Goal: Task Accomplishment & Management: Manage account settings

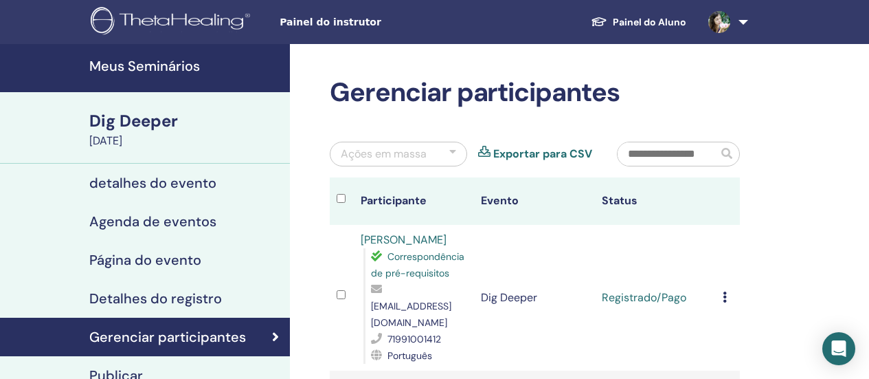
scroll to position [69, 0]
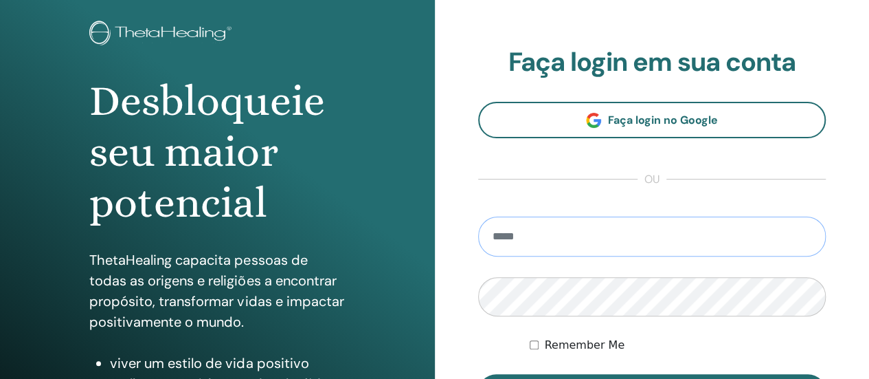
scroll to position [280, 0]
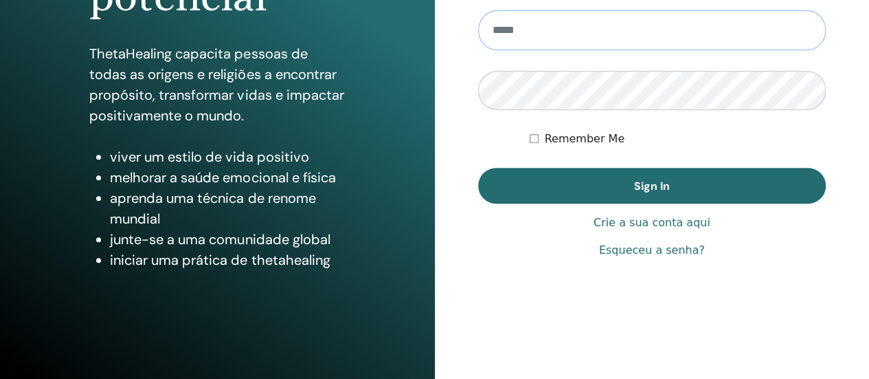
type input "**********"
click at [478, 168] on button "Sign In" at bounding box center [652, 186] width 348 height 36
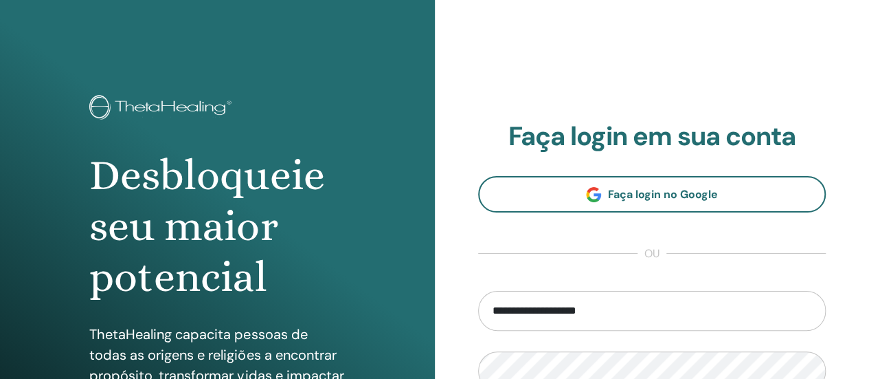
scroll to position [137, 0]
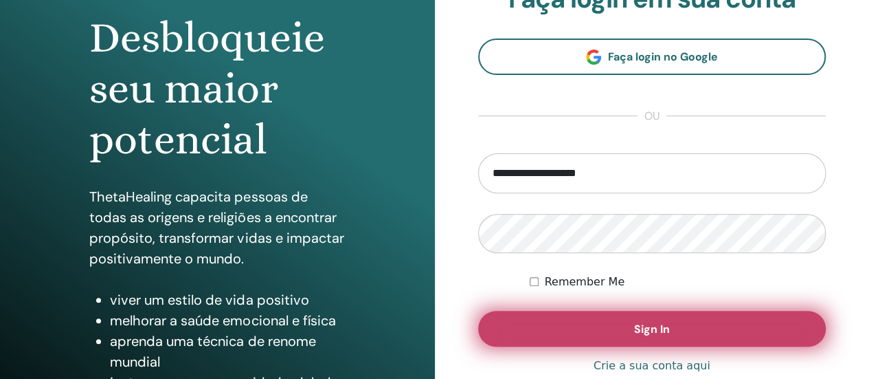
click at [610, 329] on button "Sign In" at bounding box center [652, 329] width 348 height 36
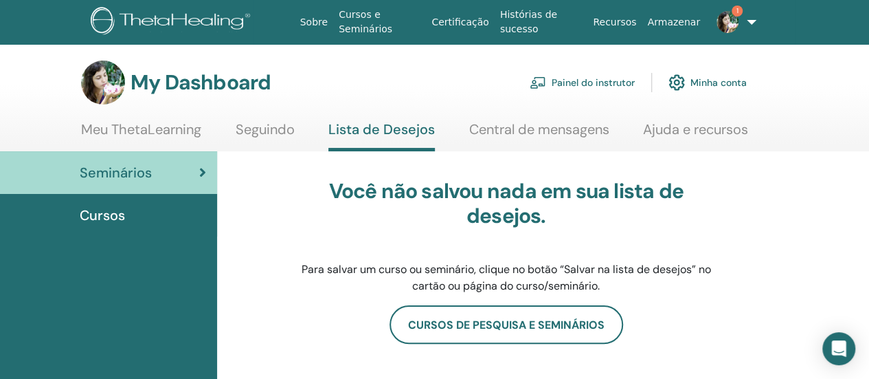
click at [741, 16] on link "1" at bounding box center [730, 22] width 48 height 44
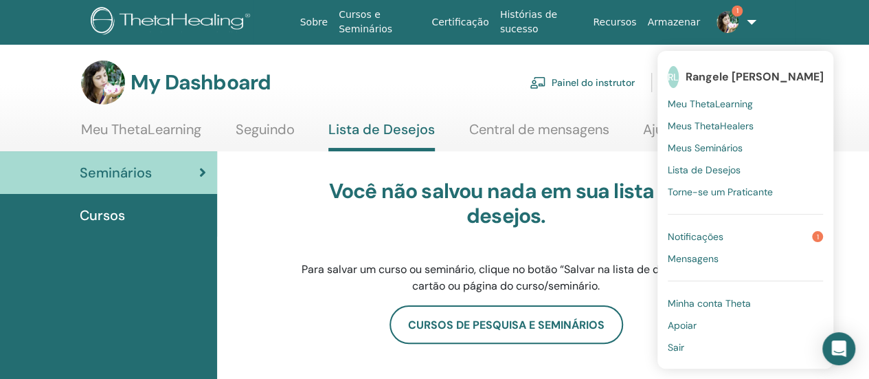
click at [741, 16] on link "1" at bounding box center [730, 22] width 48 height 44
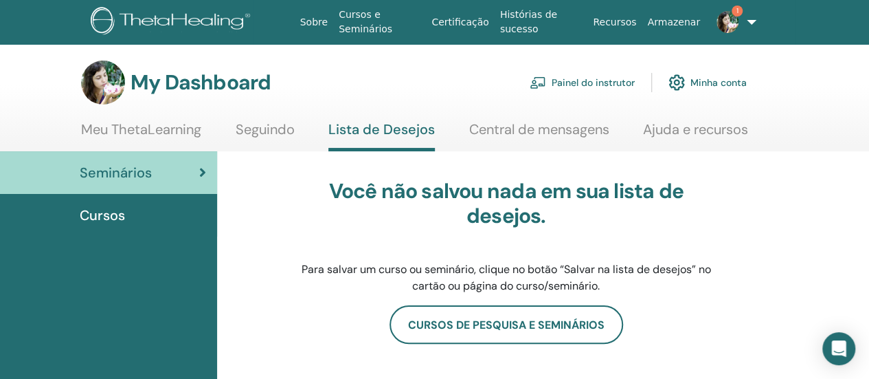
click at [577, 79] on link "Painel do instrutor" at bounding box center [582, 82] width 105 height 30
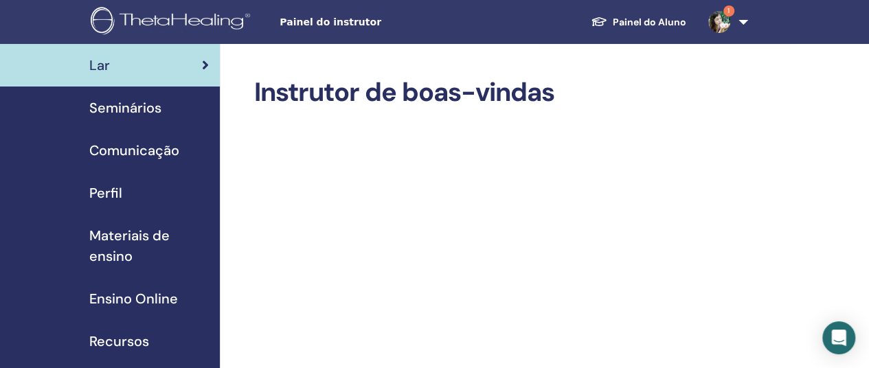
click at [157, 102] on span "Seminários" at bounding box center [125, 108] width 72 height 21
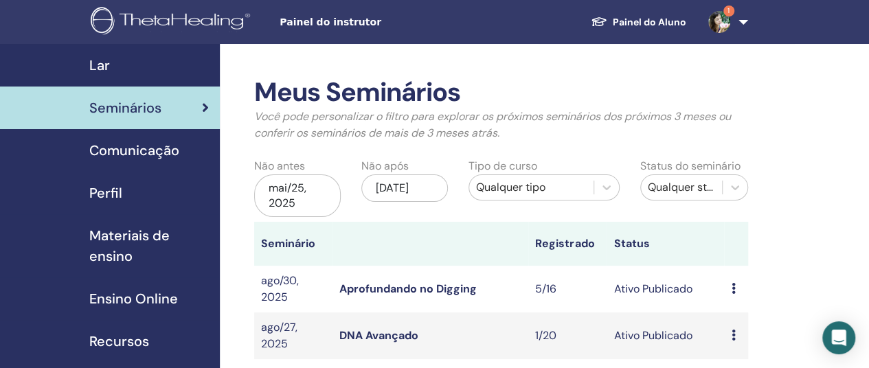
scroll to position [69, 0]
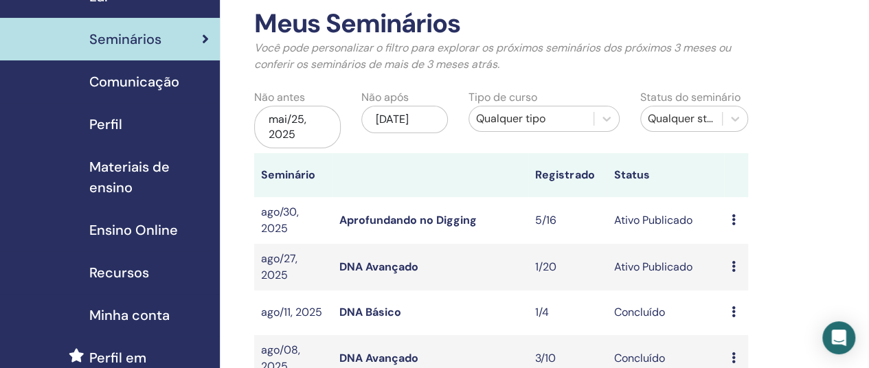
click at [432, 215] on link "Aprofundando no Digging" at bounding box center [407, 220] width 137 height 14
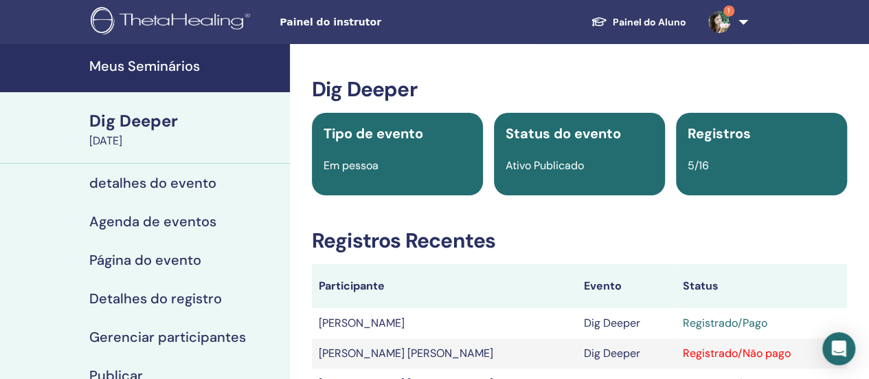
scroll to position [206, 0]
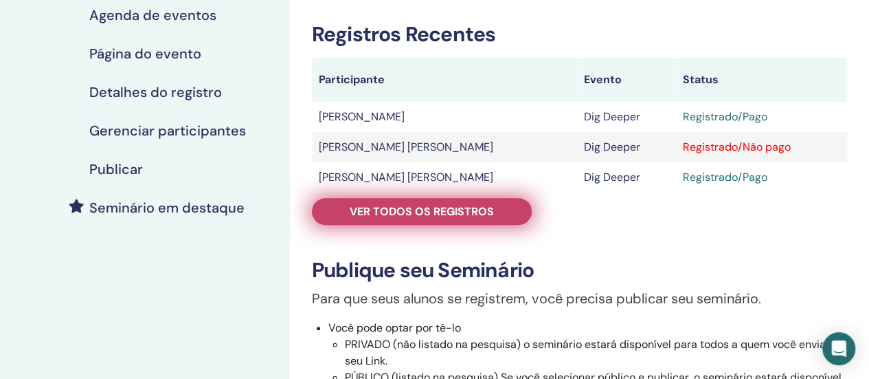
click at [421, 210] on span "Ver todos os registros" at bounding box center [422, 211] width 144 height 14
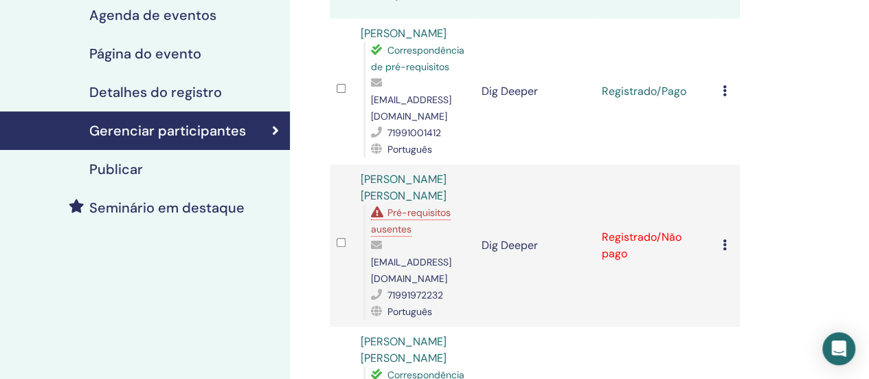
scroll to position [69, 0]
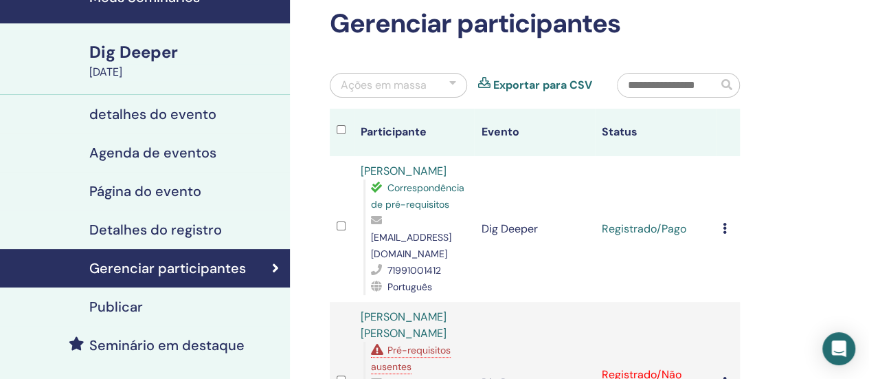
click at [163, 191] on h4 "Página do evento" at bounding box center [145, 191] width 112 height 16
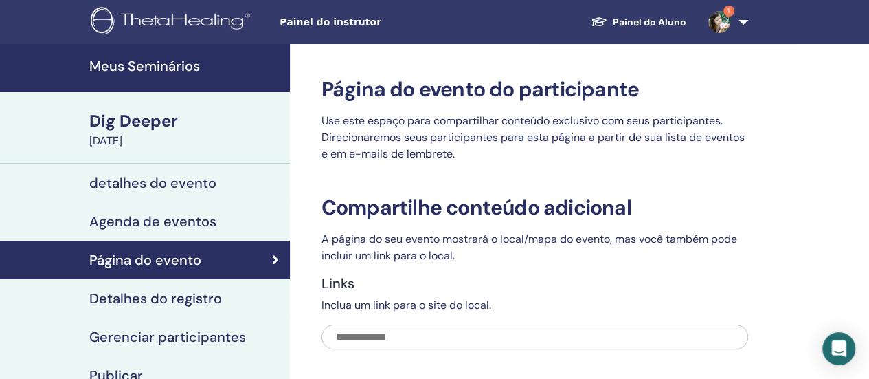
click at [142, 256] on h4 "Página do evento" at bounding box center [145, 260] width 112 height 16
click at [338, 15] on span "Painel do instrutor" at bounding box center [383, 22] width 206 height 14
click at [337, 23] on span "Painel do instrutor" at bounding box center [383, 22] width 206 height 14
click at [103, 61] on h4 "Meus Seminários" at bounding box center [185, 66] width 192 height 16
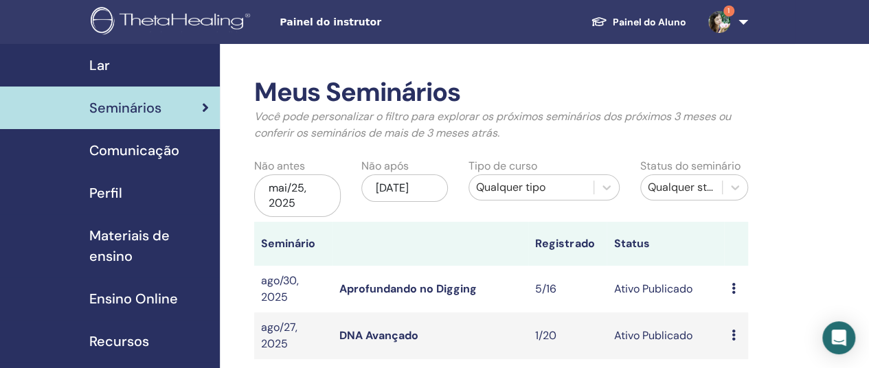
scroll to position [69, 0]
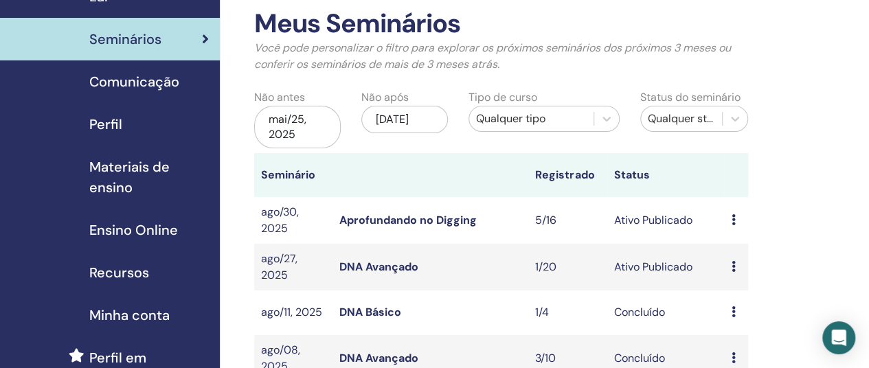
click at [375, 215] on link "Aprofundando no Digging" at bounding box center [407, 220] width 137 height 14
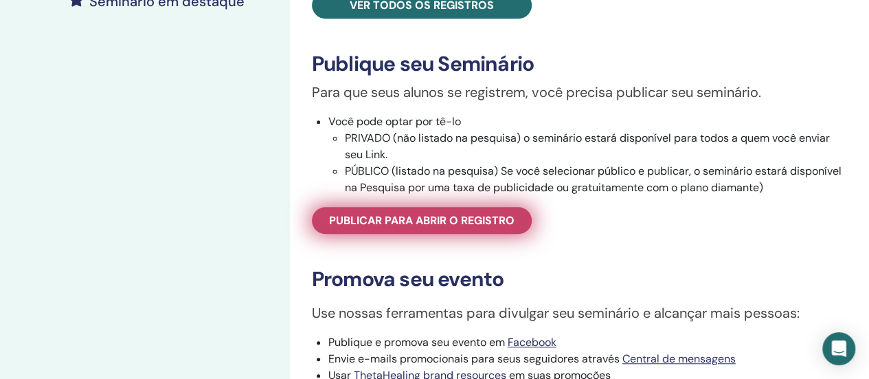
scroll to position [619, 0]
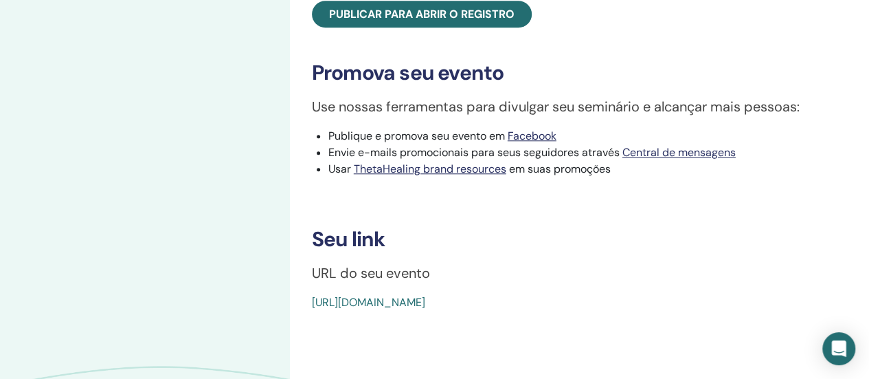
click at [425, 309] on link "[URL][DOMAIN_NAME]" at bounding box center [368, 302] width 113 height 14
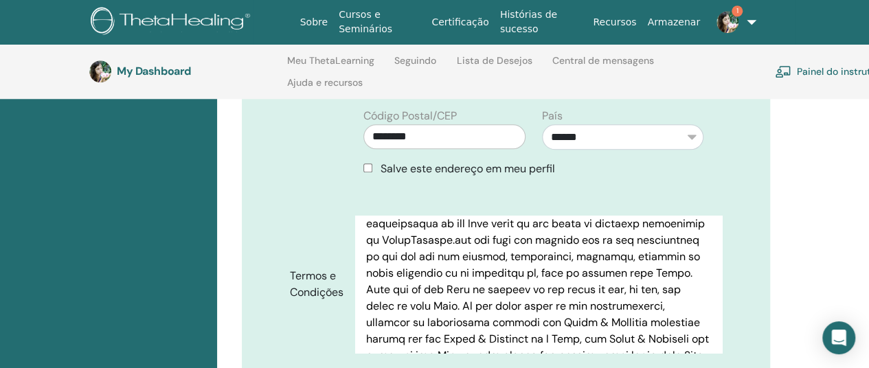
scroll to position [3299, 0]
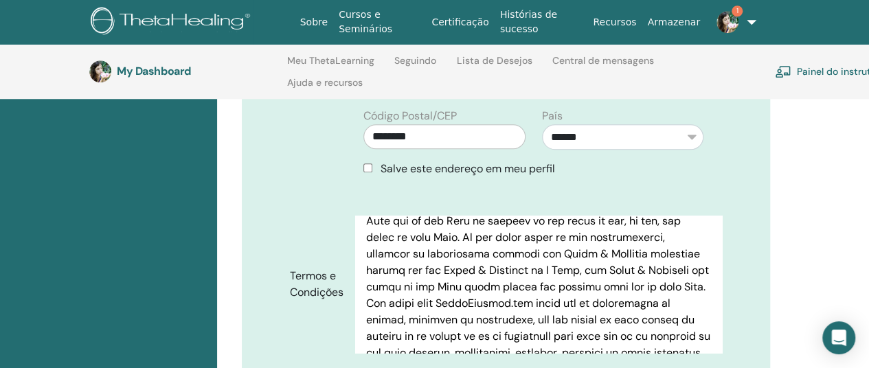
click at [737, 266] on div "**********" at bounding box center [506, 76] width 528 height 922
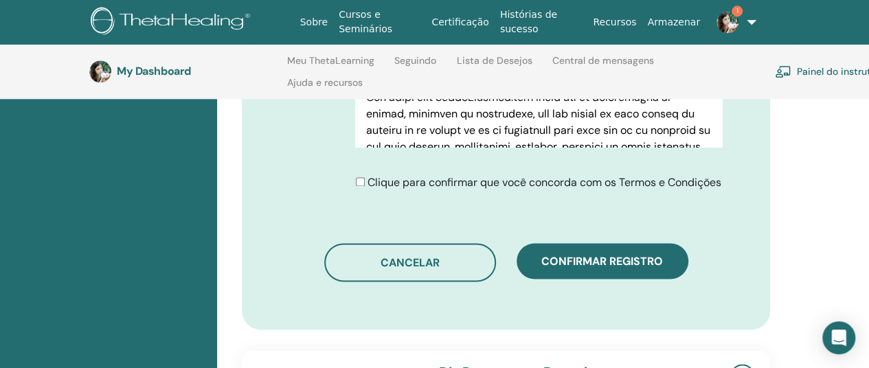
scroll to position [879, 0]
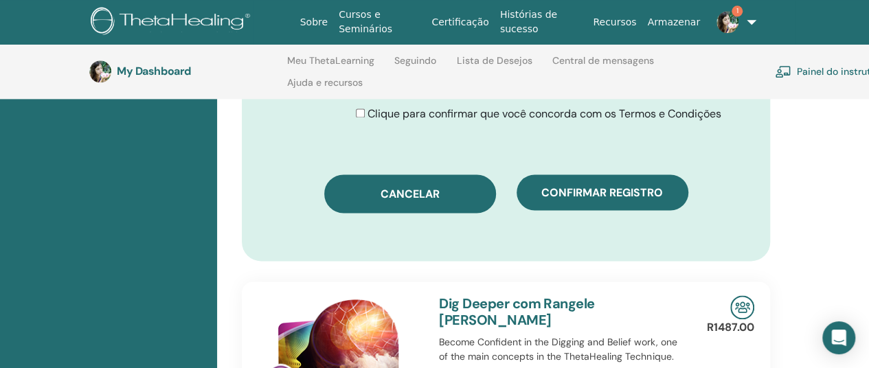
click at [422, 187] on span "Cancelar" at bounding box center [410, 194] width 59 height 14
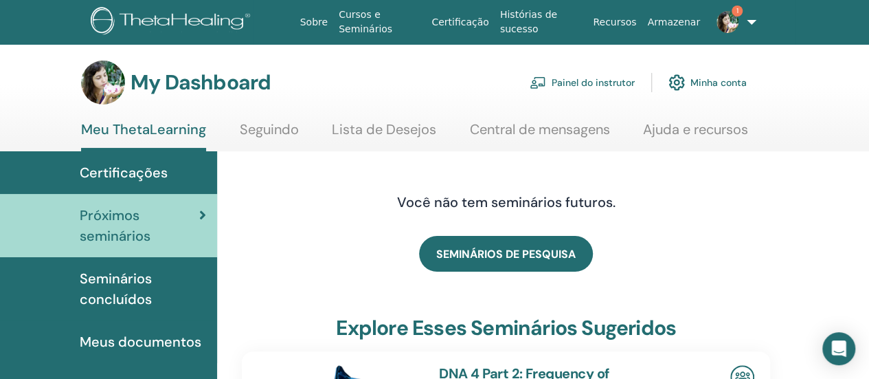
click at [591, 81] on link "Painel do instrutor" at bounding box center [582, 82] width 105 height 30
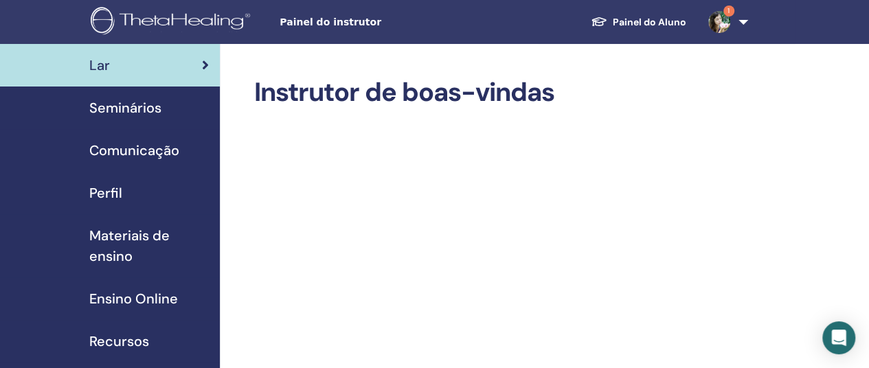
click at [129, 109] on span "Seminários" at bounding box center [125, 108] width 72 height 21
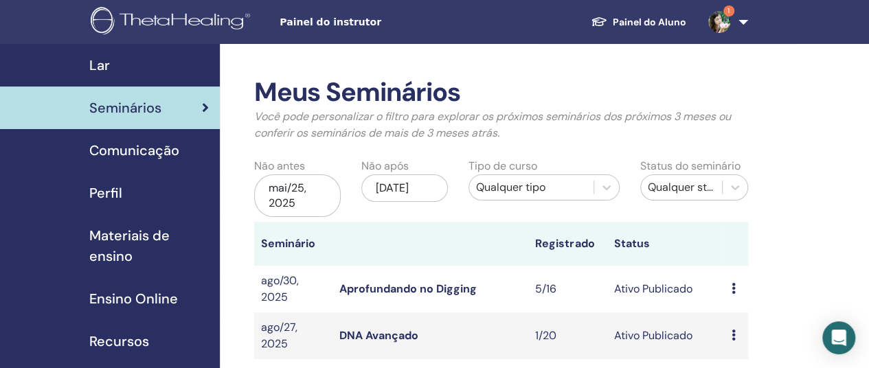
scroll to position [137, 0]
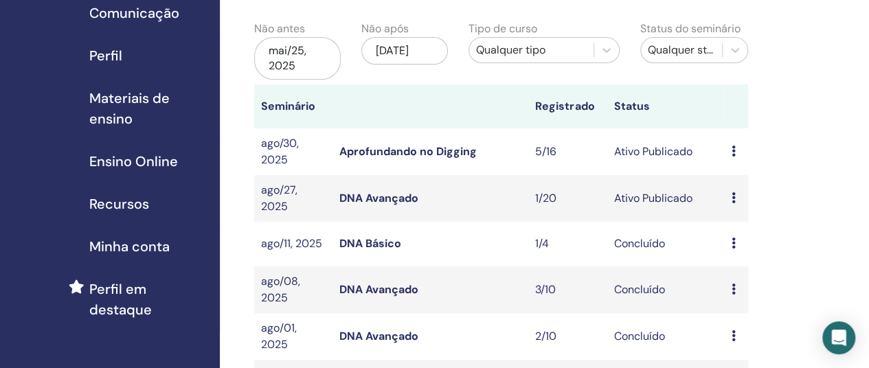
click at [394, 148] on link "Aprofundando no Digging" at bounding box center [407, 151] width 137 height 14
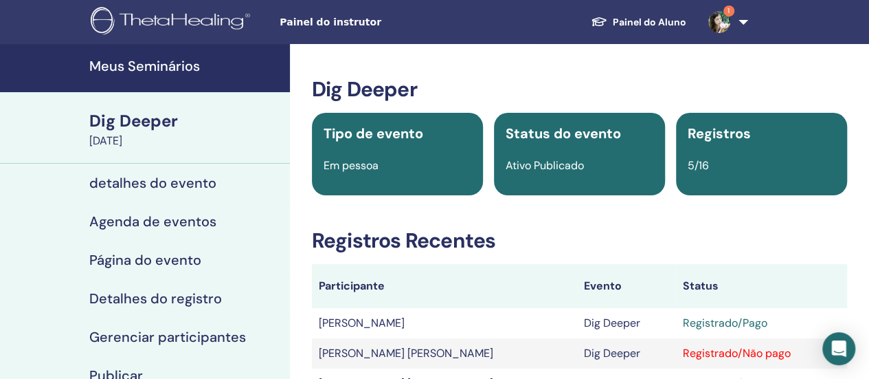
scroll to position [137, 0]
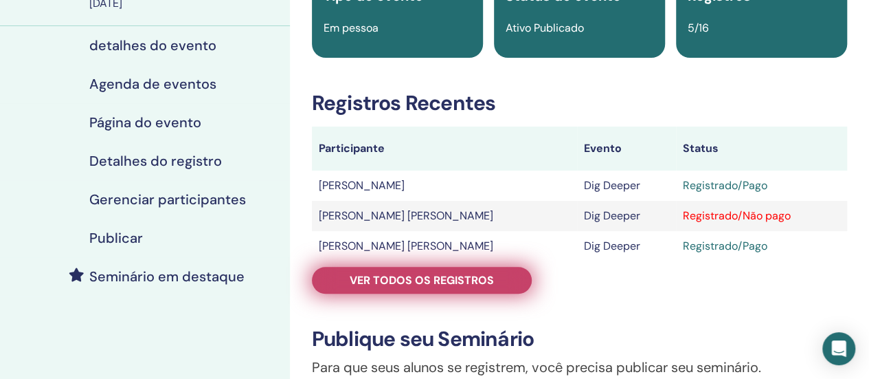
click at [410, 285] on span "Ver todos os registros" at bounding box center [422, 280] width 144 height 14
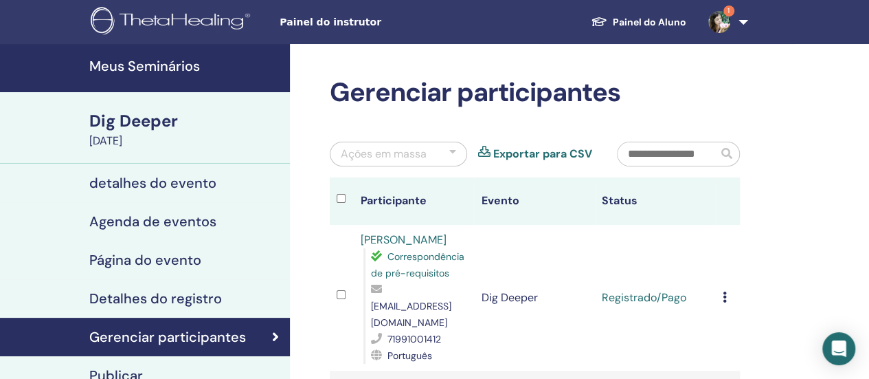
click at [331, 23] on span "Painel do instrutor" at bounding box center [383, 22] width 206 height 14
click at [129, 67] on h4 "Meus Seminários" at bounding box center [185, 66] width 192 height 16
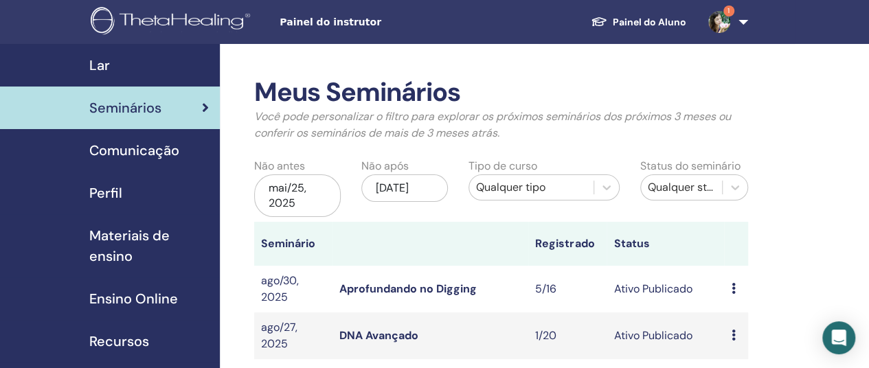
scroll to position [137, 0]
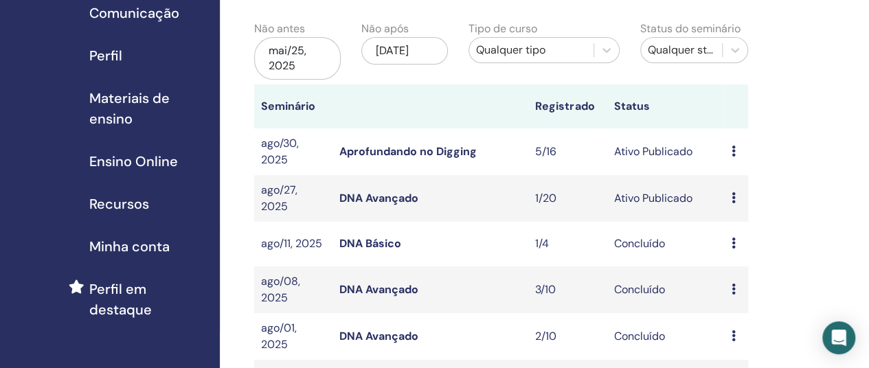
click at [355, 192] on link "DNA Avançado" at bounding box center [378, 198] width 79 height 14
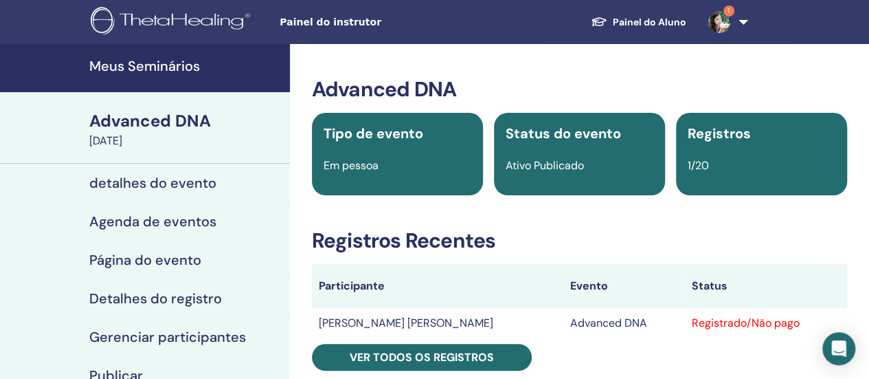
scroll to position [137, 0]
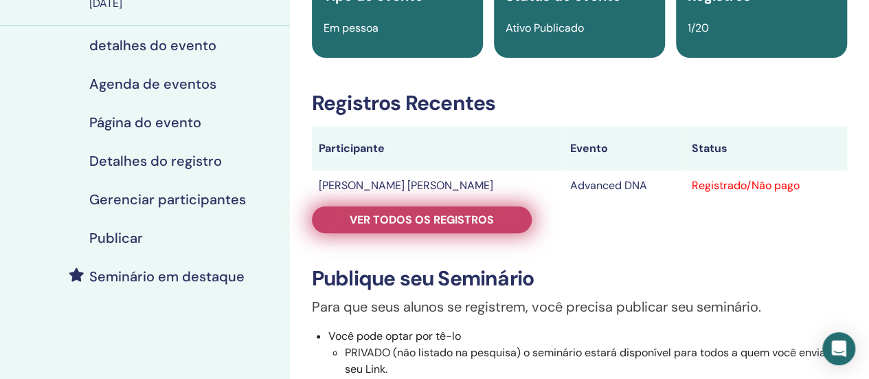
click at [460, 221] on span "Ver todos os registros" at bounding box center [422, 219] width 144 height 14
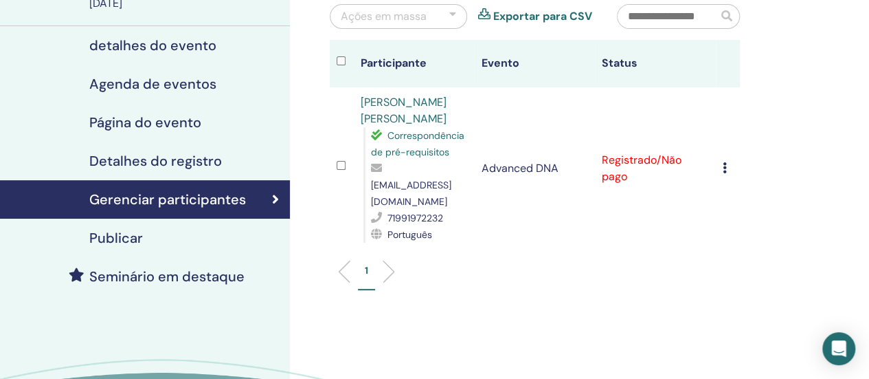
click at [724, 162] on icon at bounding box center [725, 167] width 4 height 11
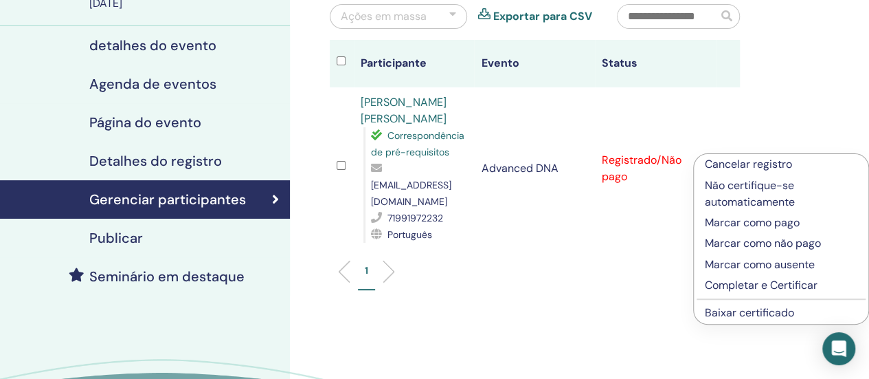
click at [752, 221] on p "Marcar como pago" at bounding box center [781, 222] width 153 height 16
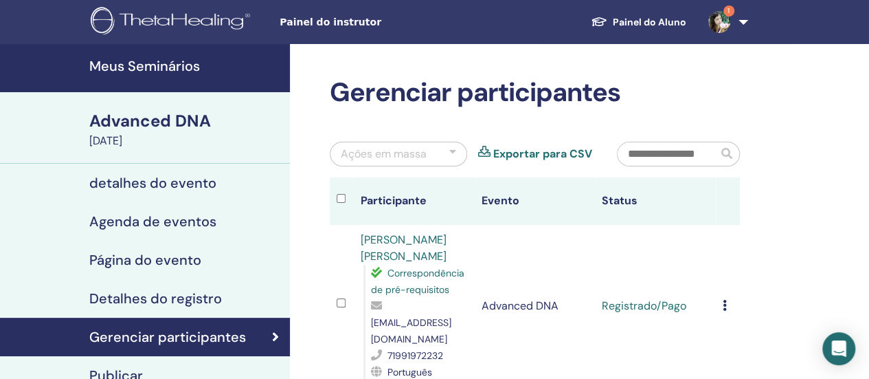
scroll to position [137, 0]
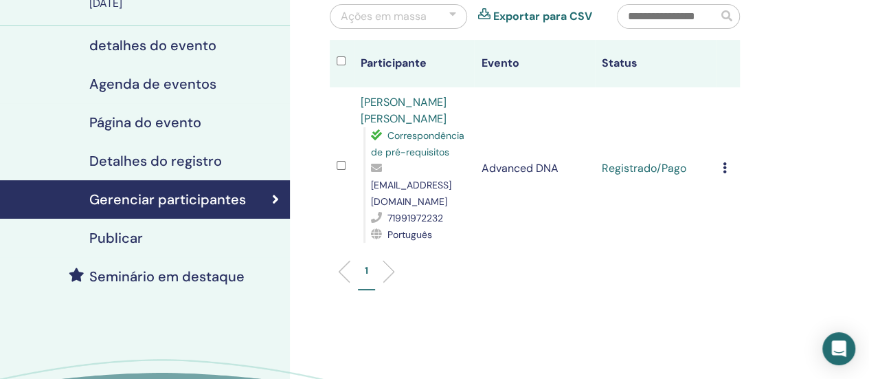
click at [726, 162] on icon at bounding box center [725, 167] width 4 height 11
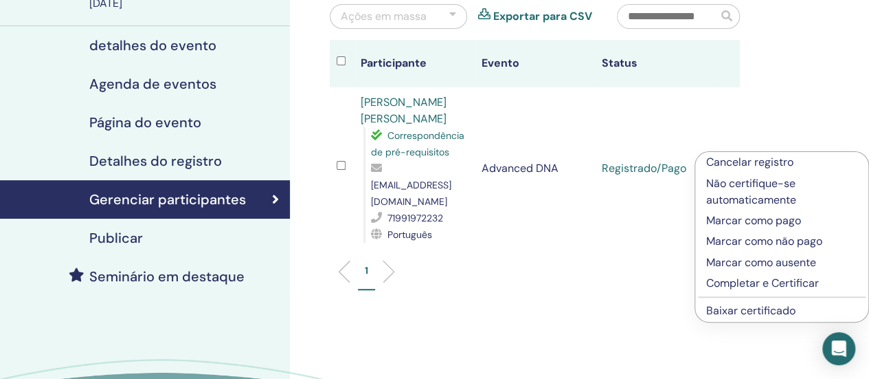
click at [764, 277] on p "Completar e Certificar" at bounding box center [781, 283] width 151 height 16
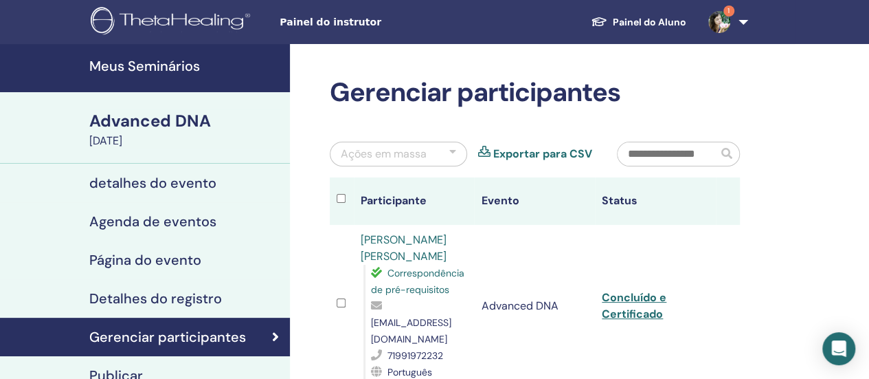
click at [129, 62] on h4 "Meus Seminários" at bounding box center [185, 66] width 192 height 16
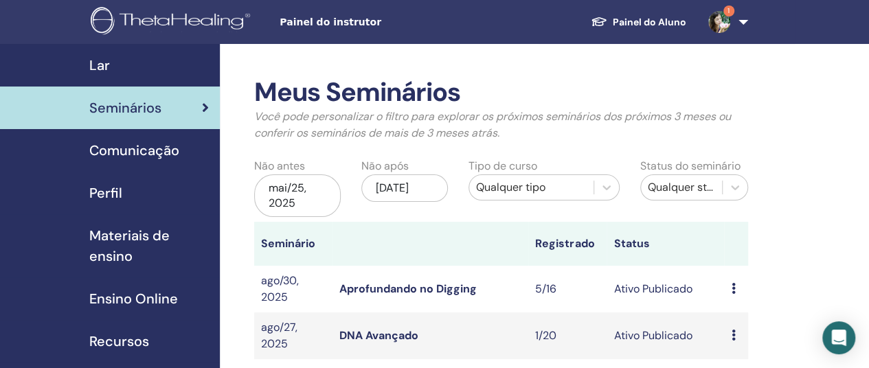
scroll to position [137, 0]
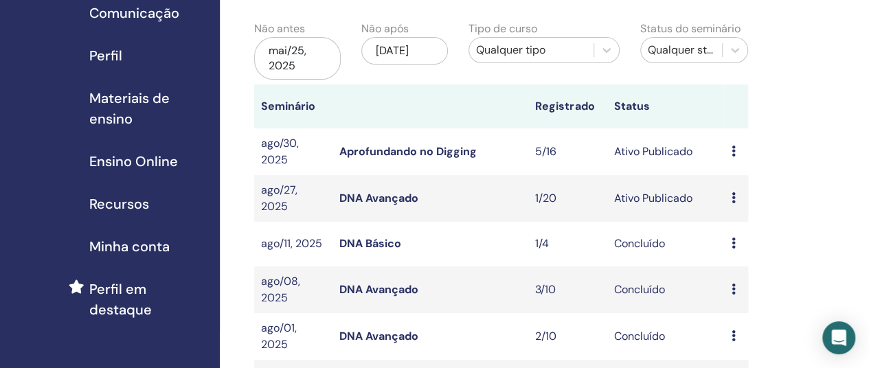
click at [403, 150] on link "Aprofundando no Digging" at bounding box center [407, 151] width 137 height 14
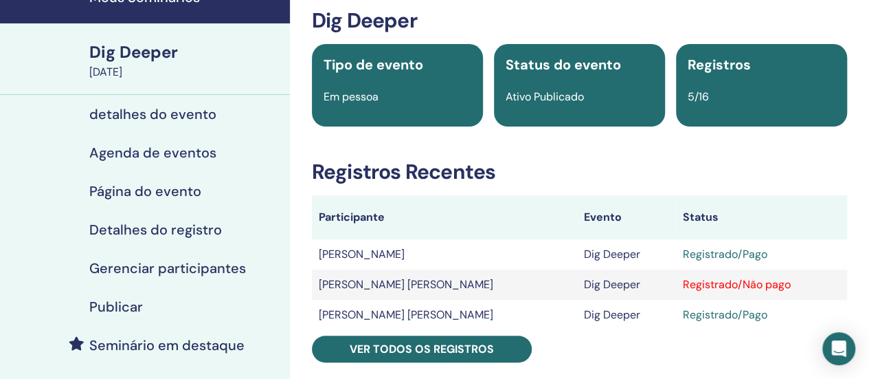
scroll to position [137, 0]
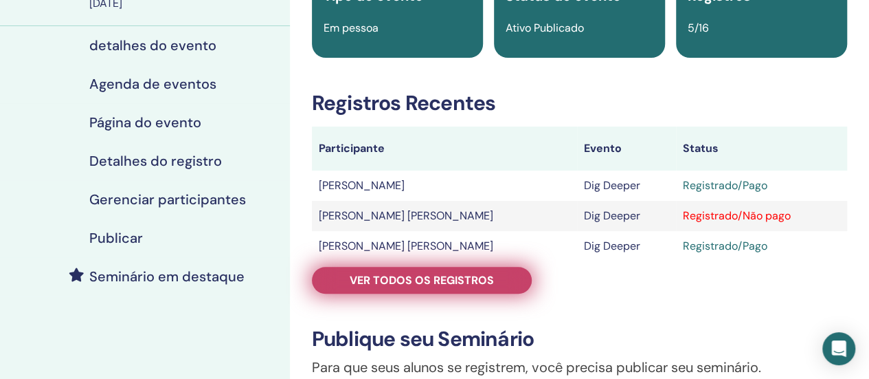
click at [481, 281] on span "Ver todos os registros" at bounding box center [422, 280] width 144 height 14
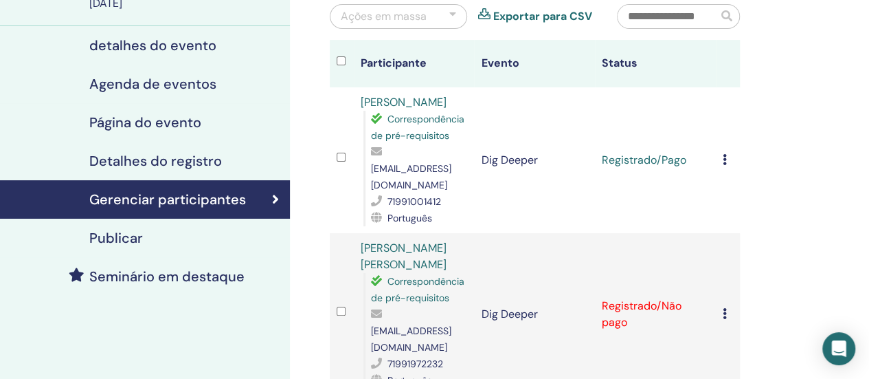
click at [726, 308] on icon at bounding box center [725, 313] width 4 height 11
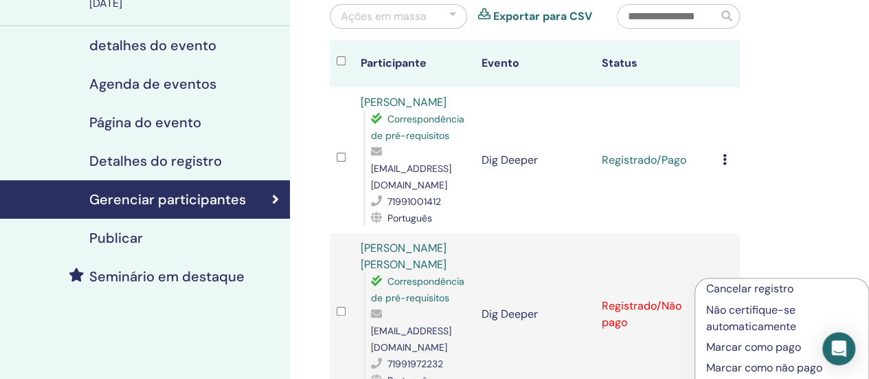
scroll to position [206, 0]
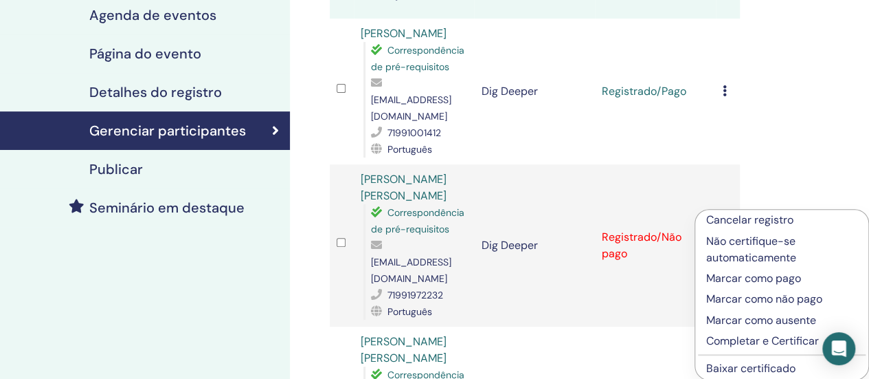
click at [737, 278] on p "Marcar como pago" at bounding box center [781, 278] width 151 height 16
